Goal: Entertainment & Leisure: Browse casually

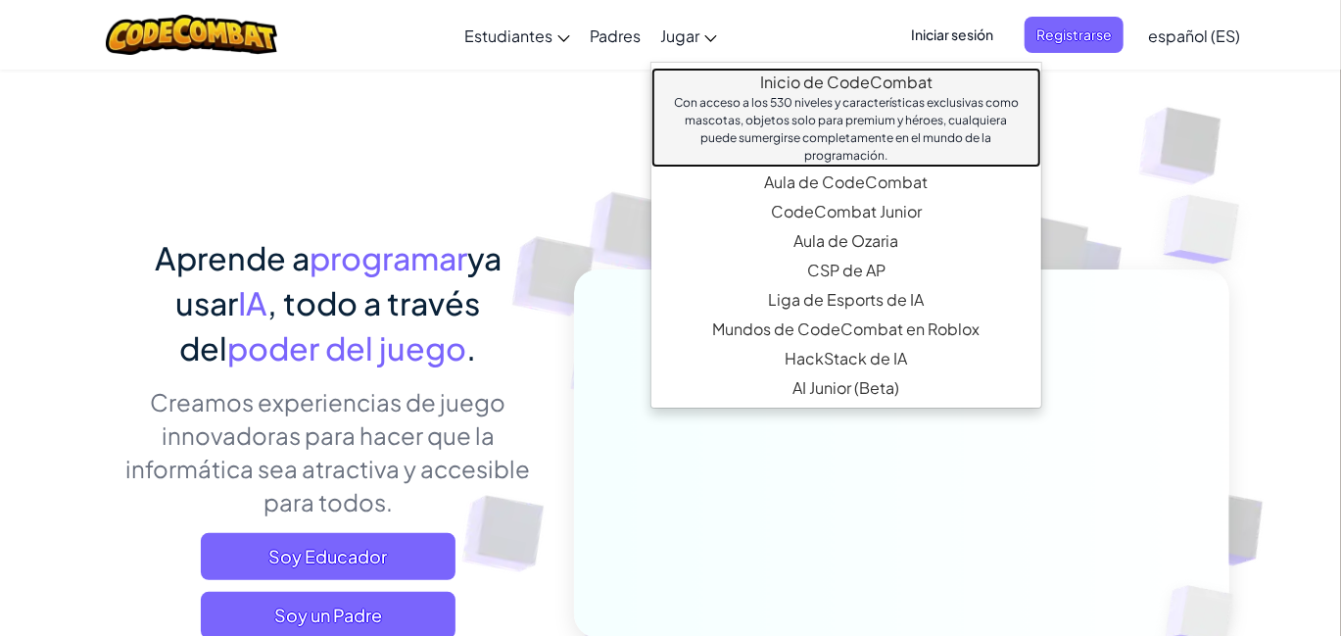
click at [768, 83] on font "Inicio de CodeCombat" at bounding box center [846, 81] width 172 height 21
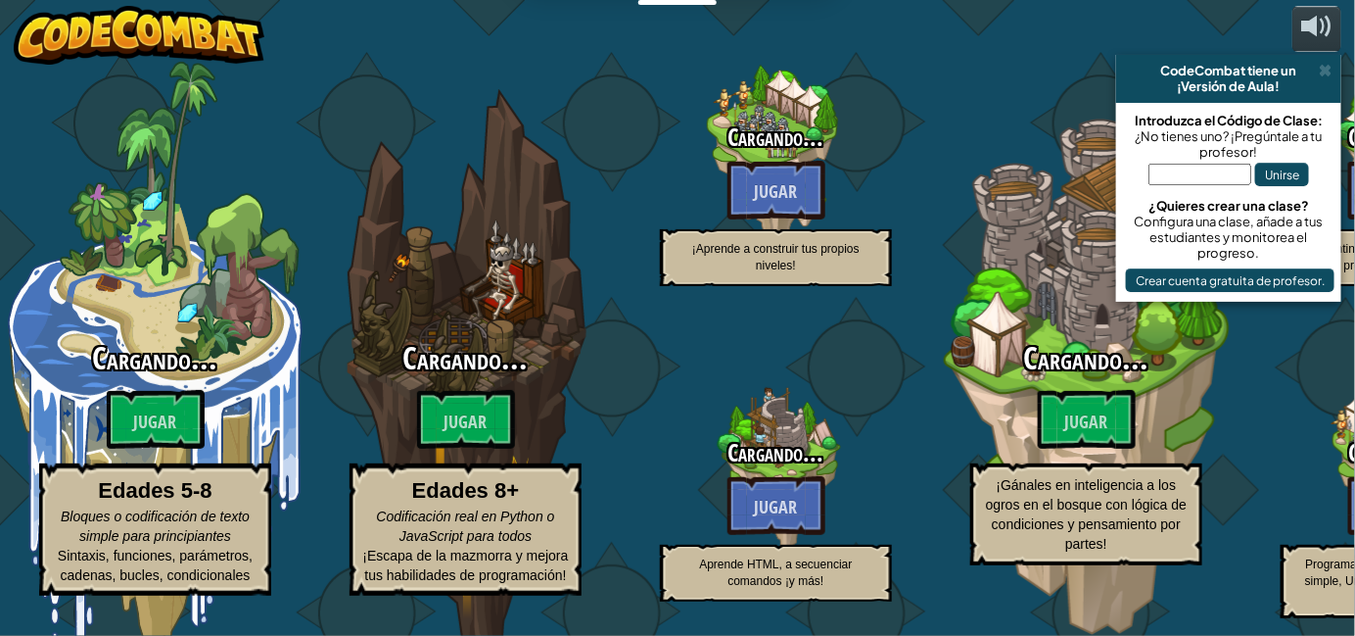
select select "es-ES"
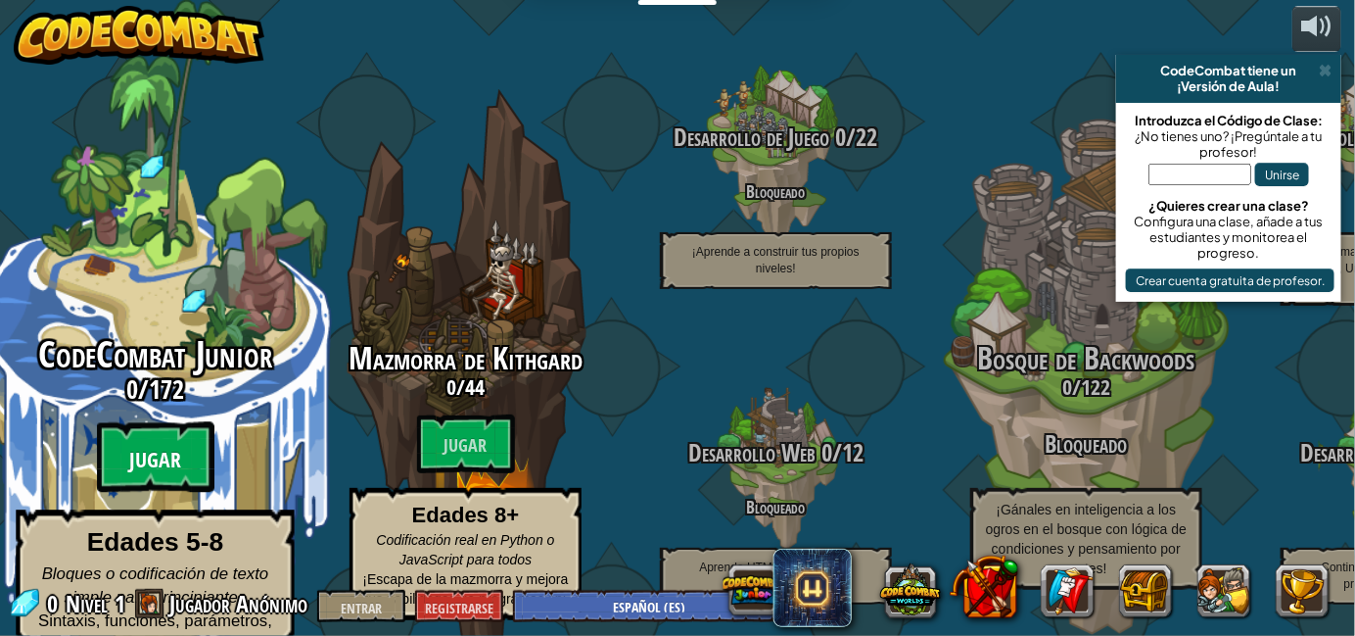
click at [166, 446] on font "Jugar" at bounding box center [155, 460] width 52 height 29
select select "es-ES"
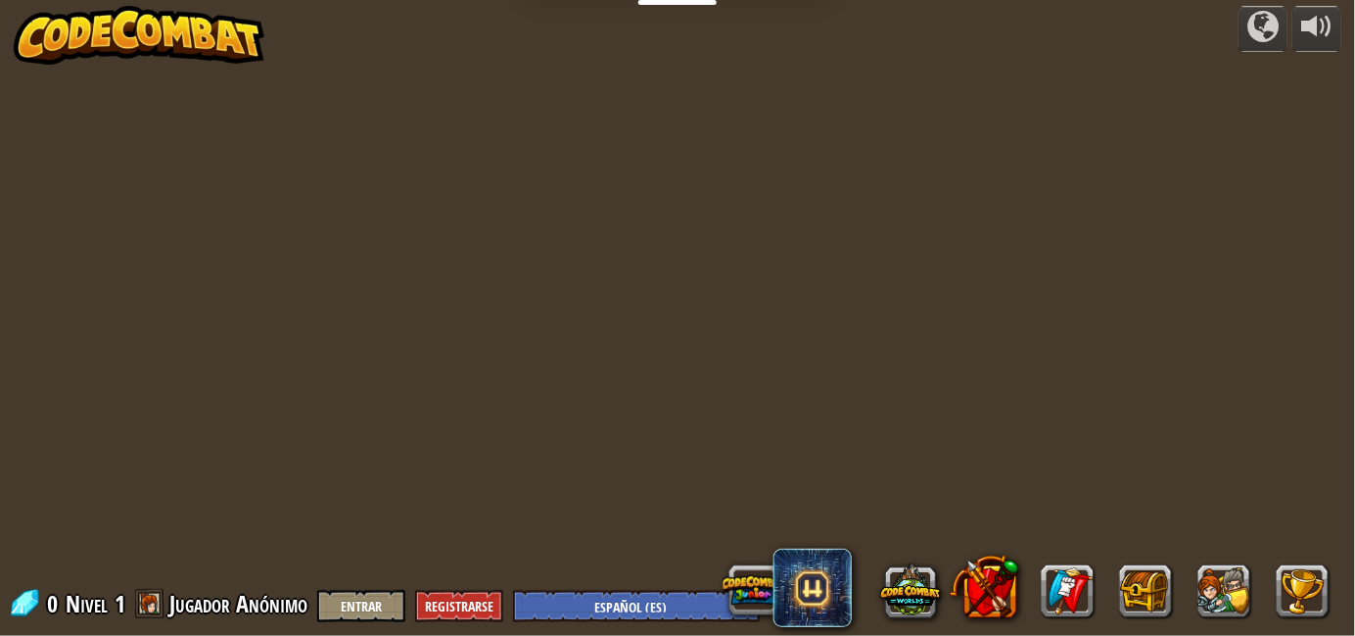
select select "es-ES"
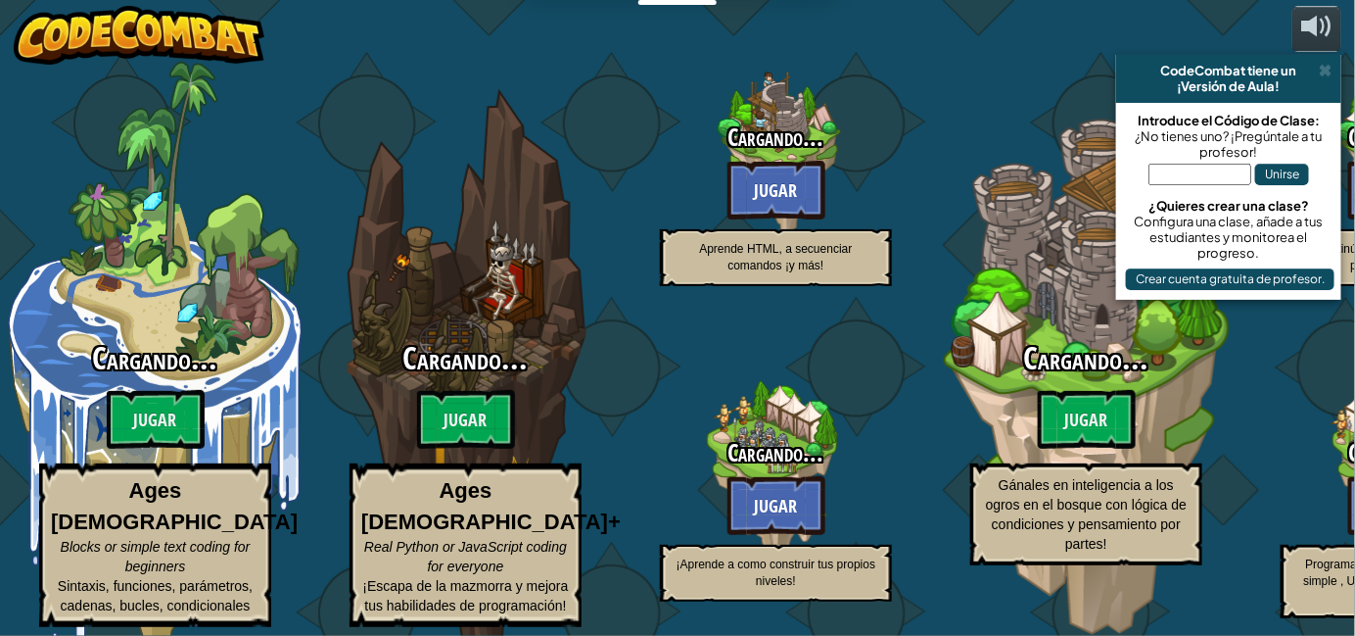
select select "es-ES"
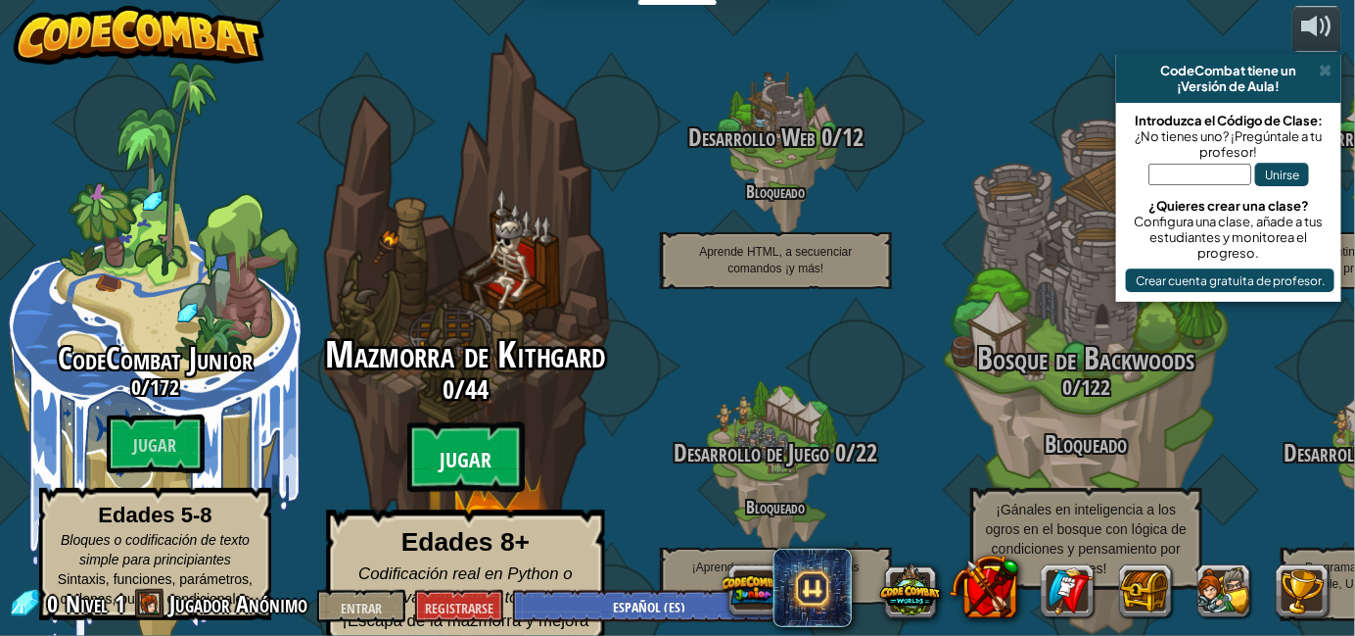
click at [466, 446] on font "Jugar" at bounding box center [466, 460] width 52 height 29
select select "es-ES"
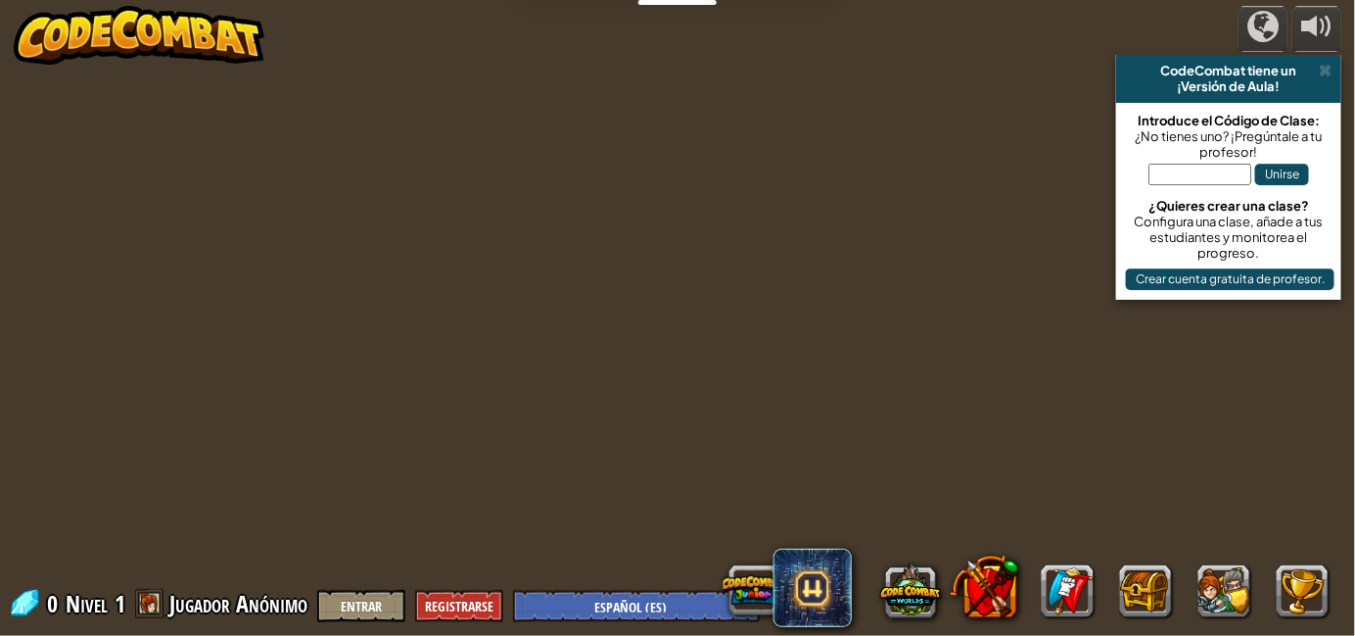
select select "es-ES"
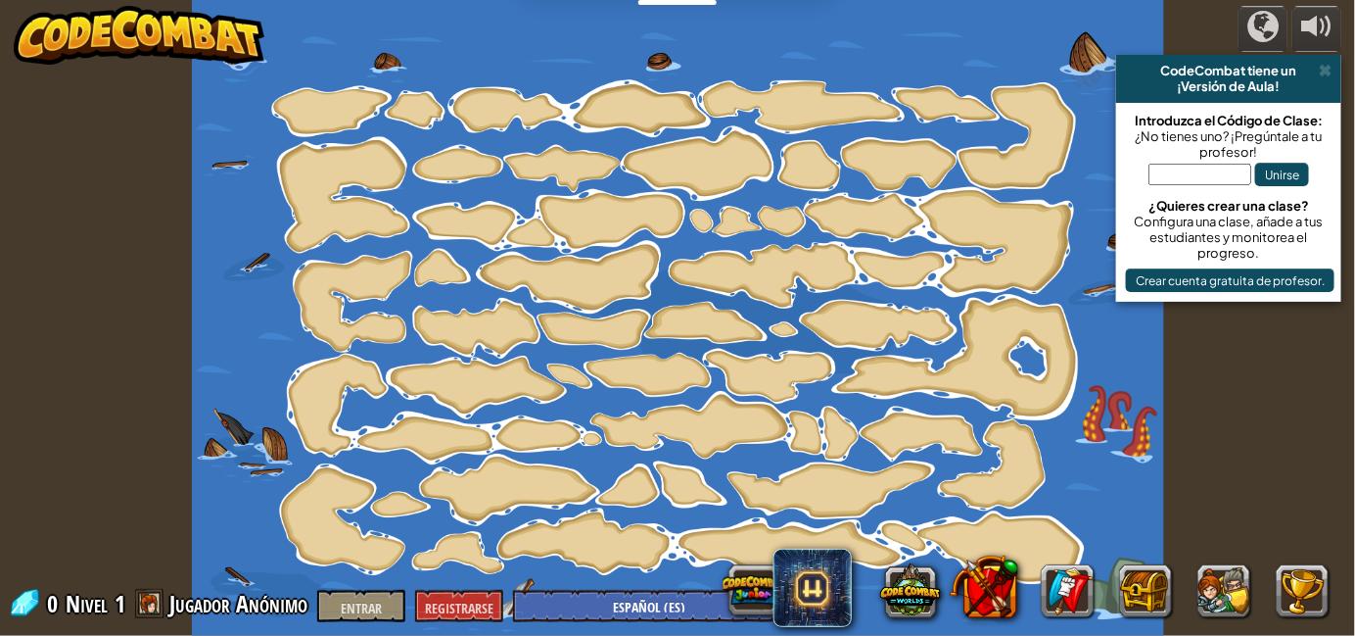
select select "es-ES"
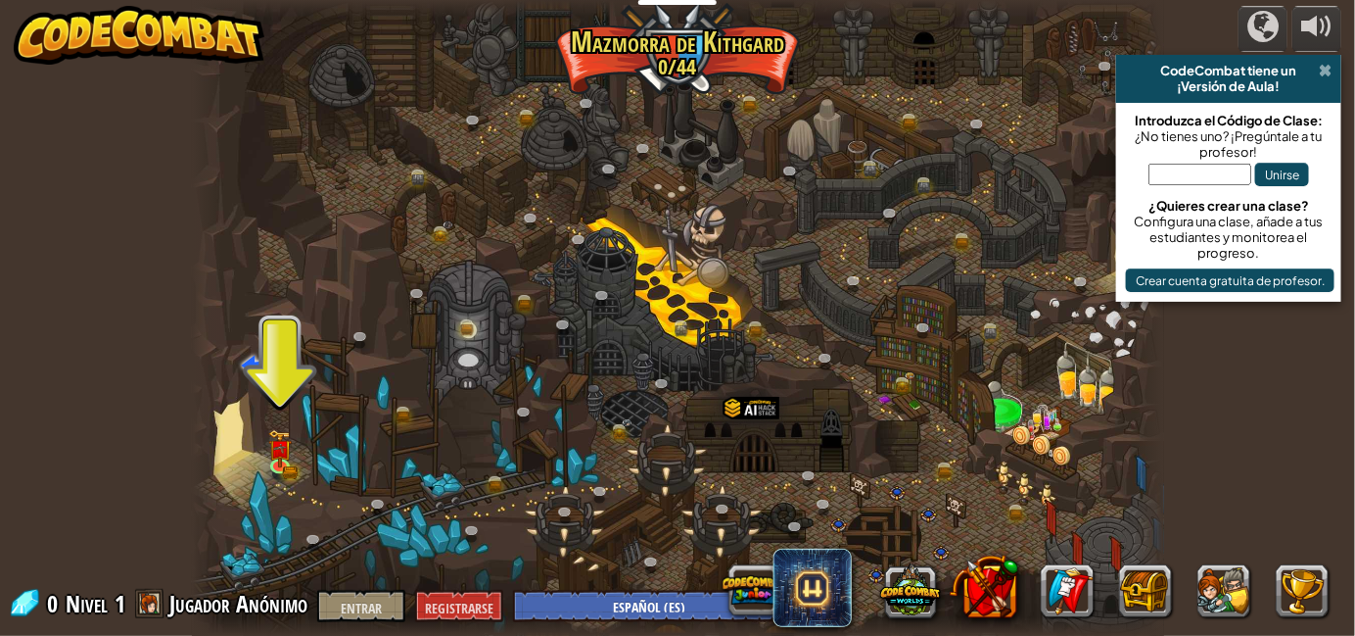
click at [1324, 71] on span at bounding box center [1325, 71] width 13 height 16
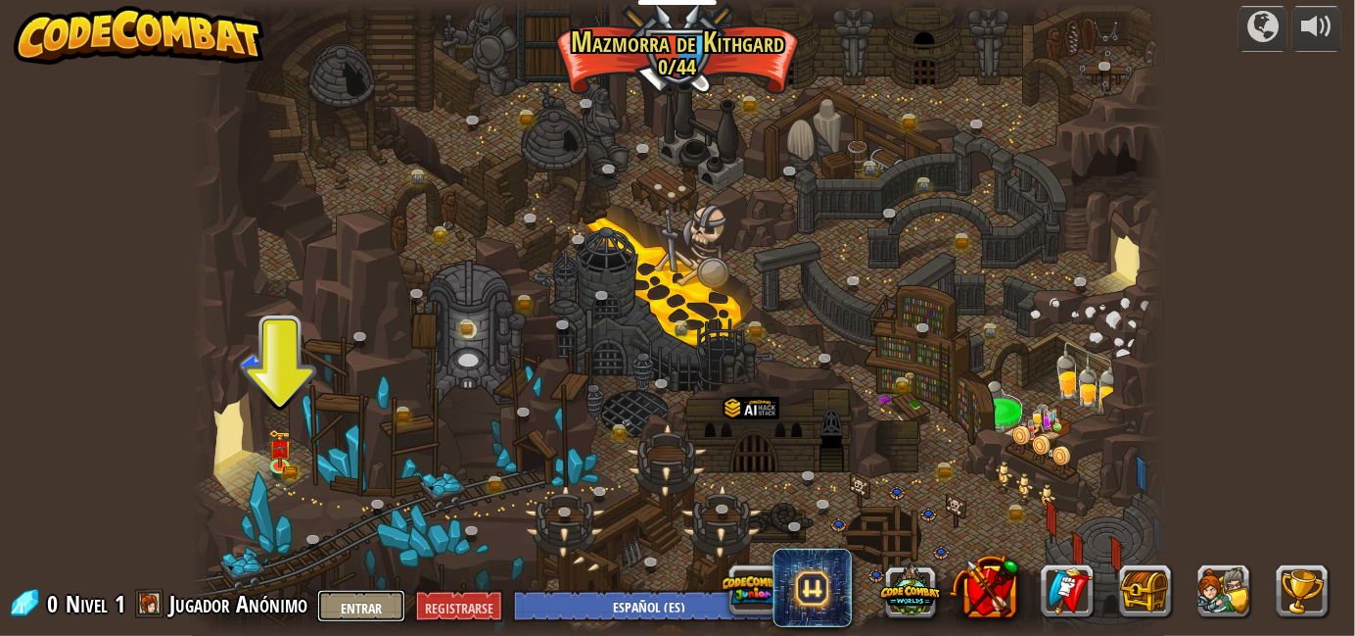
click at [373, 606] on font "Entrar" at bounding box center [361, 607] width 41 height 19
